Goal: Information Seeking & Learning: Learn about a topic

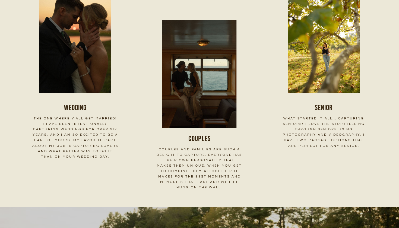
scroll to position [778, 0]
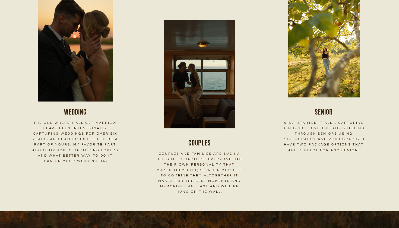
click at [77, 115] on h3 "Wedding" at bounding box center [75, 112] width 86 height 11
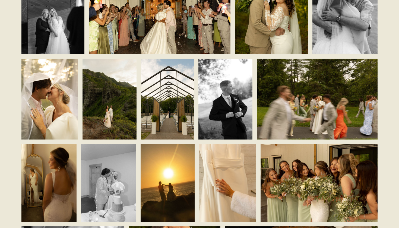
scroll to position [1120, 0]
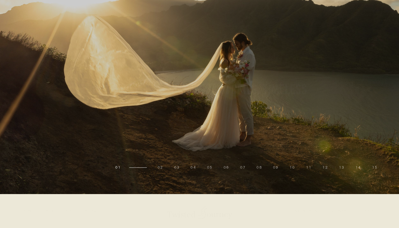
scroll to position [778, 0]
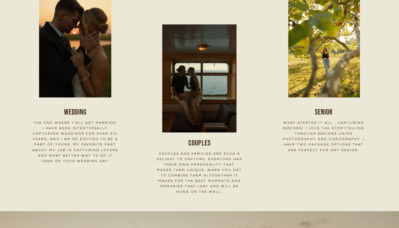
click at [205, 127] on img at bounding box center [199, 78] width 112 height 112
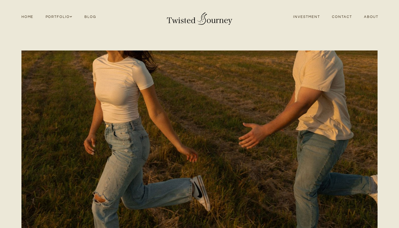
click at [311, 17] on link "Investment" at bounding box center [306, 16] width 39 height 7
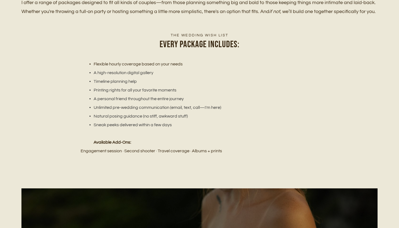
scroll to position [689, 0]
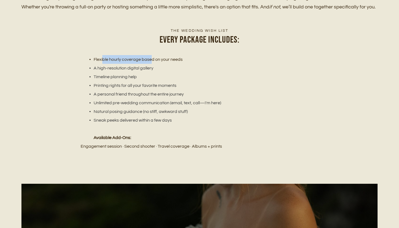
drag, startPoint x: 104, startPoint y: 57, endPoint x: 152, endPoint y: 56, distance: 48.4
click at [152, 56] on li "Flexible hourly coverage based on your needs" at bounding box center [202, 59] width 231 height 9
drag, startPoint x: 106, startPoint y: 68, endPoint x: 140, endPoint y: 68, distance: 34.5
click at [140, 68] on li "A high-resolution digital gallery" at bounding box center [202, 68] width 231 height 9
drag, startPoint x: 107, startPoint y: 74, endPoint x: 147, endPoint y: 74, distance: 39.9
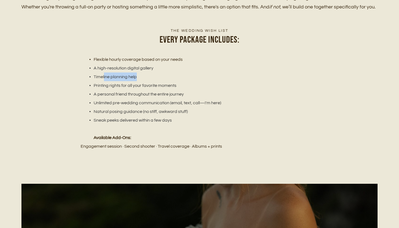
click at [147, 74] on li "Timeline planning help" at bounding box center [202, 77] width 231 height 9
drag, startPoint x: 99, startPoint y: 81, endPoint x: 144, endPoint y: 81, distance: 44.8
click at [144, 81] on li "Printing rights for all your favorite moments" at bounding box center [202, 85] width 231 height 9
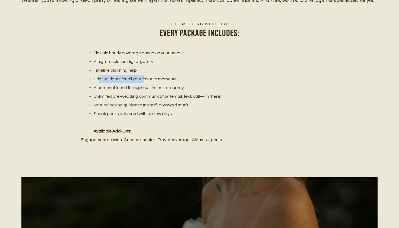
scroll to position [700, 0]
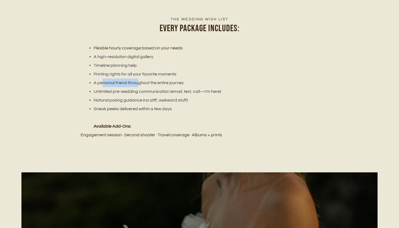
drag, startPoint x: 102, startPoint y: 80, endPoint x: 138, endPoint y: 80, distance: 35.9
click at [138, 80] on li "A personal friend throughout the entire journey" at bounding box center [202, 83] width 231 height 9
drag, startPoint x: 174, startPoint y: 68, endPoint x: 170, endPoint y: 67, distance: 4.0
click at [174, 70] on li "Printing rights for all your favorite moments" at bounding box center [202, 74] width 231 height 9
drag, startPoint x: 103, startPoint y: 99, endPoint x: 137, endPoint y: 99, distance: 34.2
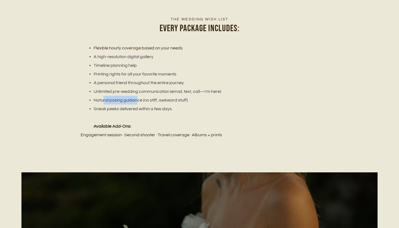
click at [137, 99] on li "Natural posing guidance (no stiff, awkward stuff)" at bounding box center [202, 100] width 231 height 9
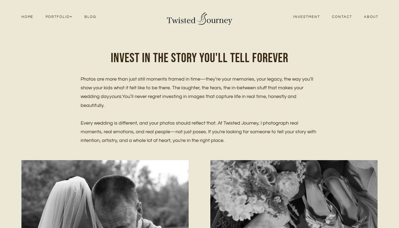
scroll to position [0, 0]
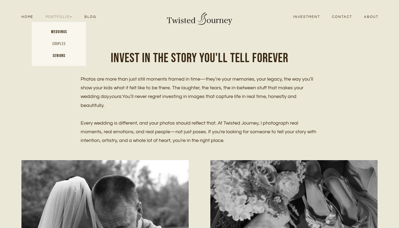
click at [62, 43] on link "Couples" at bounding box center [59, 44] width 54 height 12
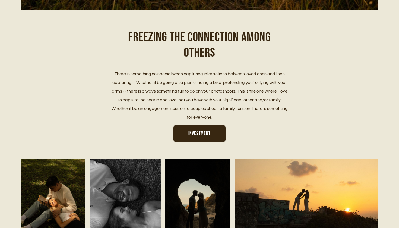
scroll to position [280, 0]
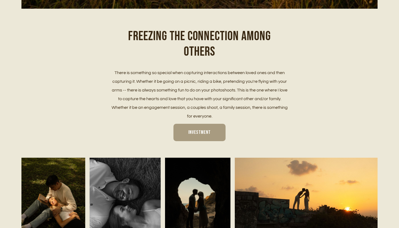
click at [211, 133] on link "Investment" at bounding box center [200, 133] width 52 height 18
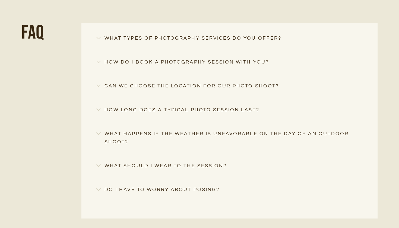
scroll to position [473, 0]
